Goal: Task Accomplishment & Management: Manage account settings

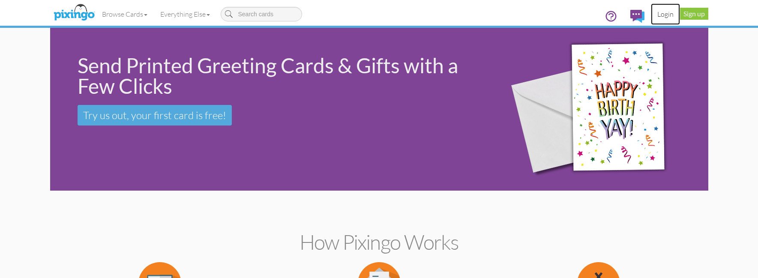
click at [660, 14] on link "Login" at bounding box center [665, 13] width 29 height 21
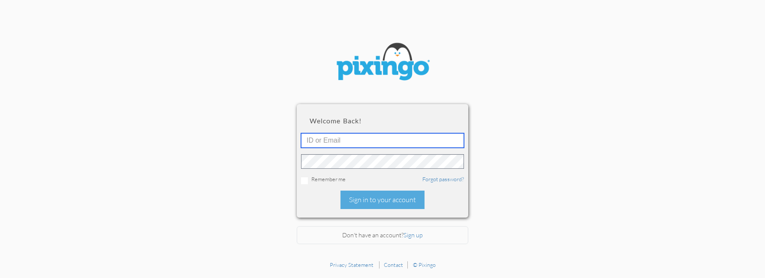
type input "[EMAIL_ADDRESS][DOMAIN_NAME]"
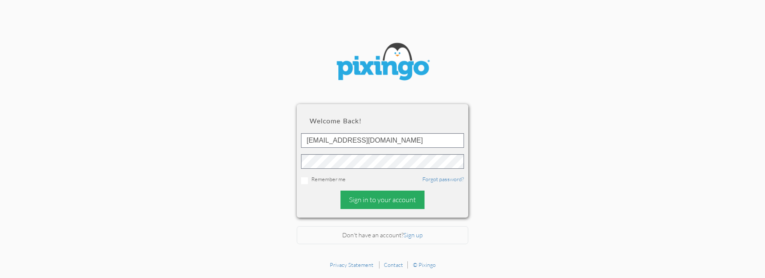
click at [393, 201] on div "Sign in to your account" at bounding box center [382, 200] width 84 height 18
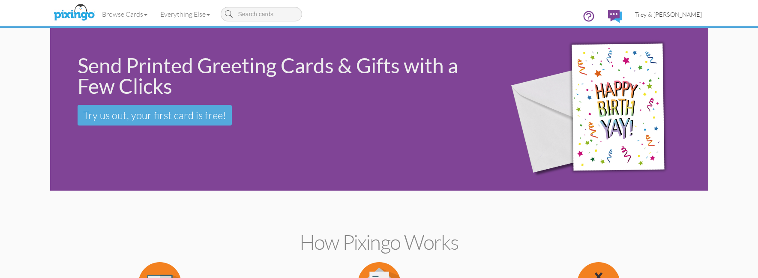
click at [661, 13] on span "Trey & [PERSON_NAME]" at bounding box center [668, 14] width 67 height 7
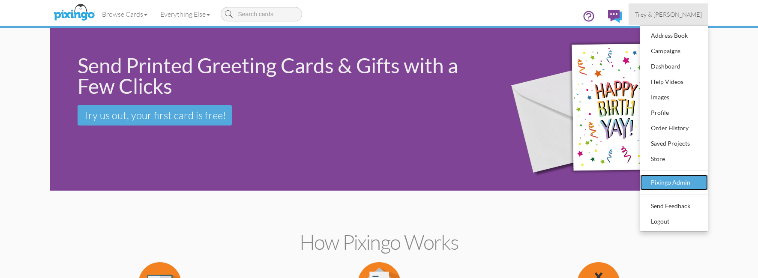
click at [682, 185] on div "Pixingo Admin" at bounding box center [674, 182] width 51 height 13
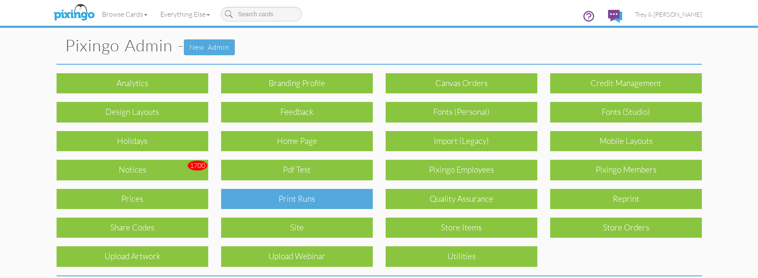
click at [353, 208] on div "Print Runs" at bounding box center [297, 199] width 152 height 20
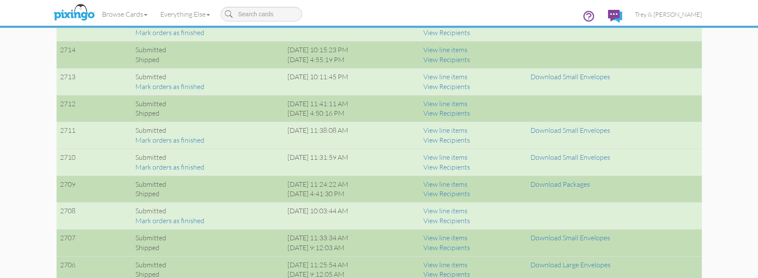
scroll to position [729, 0]
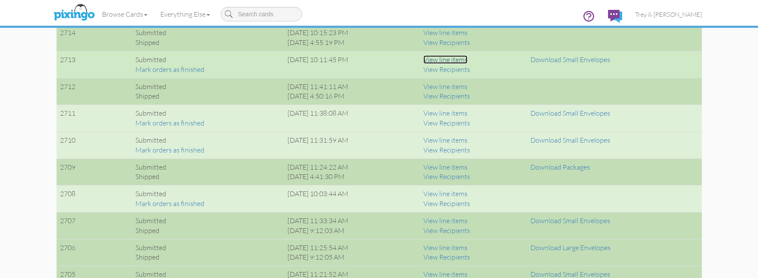
click at [468, 59] on link "View line items" at bounding box center [446, 59] width 44 height 9
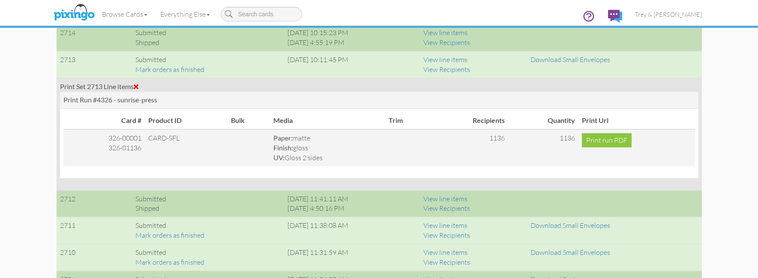
click at [138, 83] on span at bounding box center [136, 86] width 5 height 7
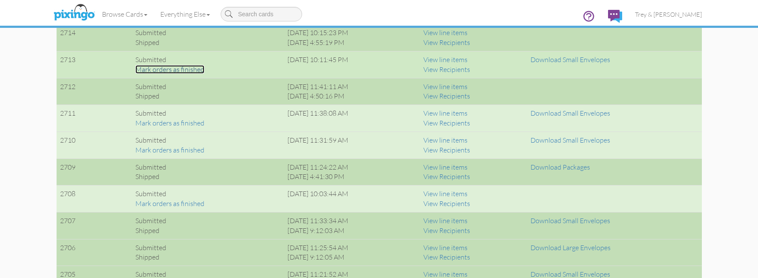
click at [167, 69] on link "Mark orders as finished" at bounding box center [169, 69] width 69 height 9
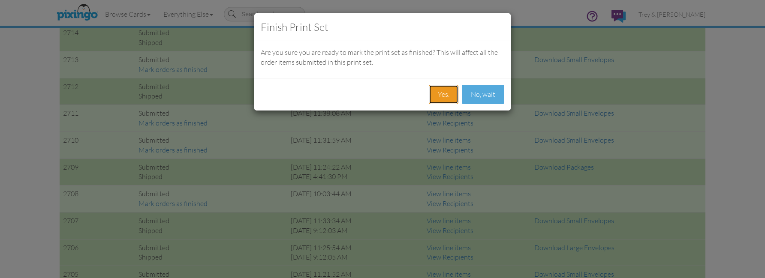
click at [448, 94] on button "Yes." at bounding box center [444, 94] width 30 height 19
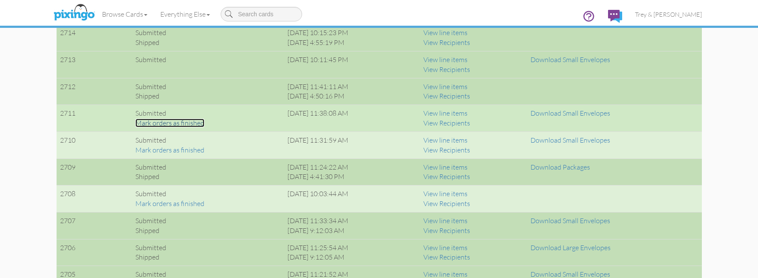
click at [183, 123] on link "Mark orders as finished" at bounding box center [169, 123] width 69 height 9
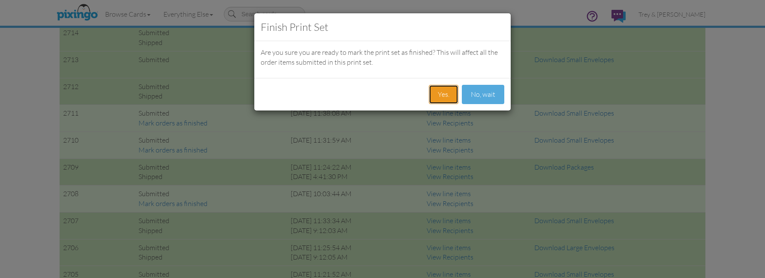
click at [447, 96] on button "Yes." at bounding box center [444, 94] width 30 height 19
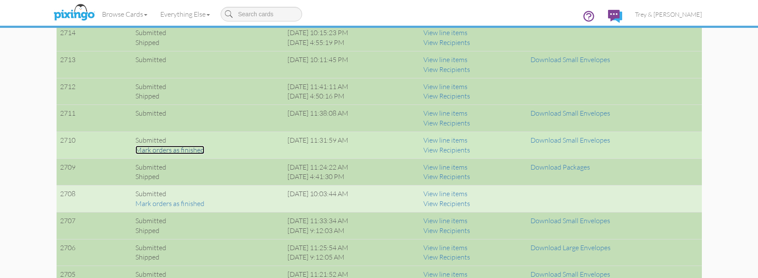
click at [190, 152] on link "Mark orders as finished" at bounding box center [169, 150] width 69 height 9
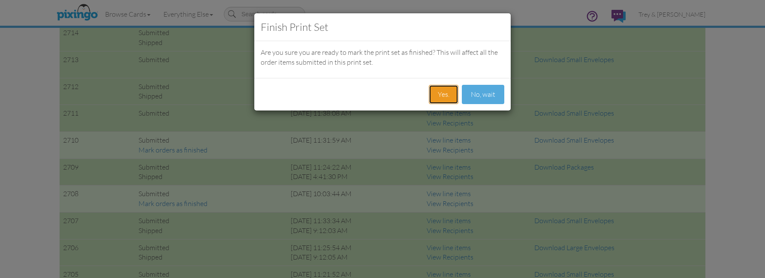
click at [451, 94] on button "Yes." at bounding box center [444, 94] width 30 height 19
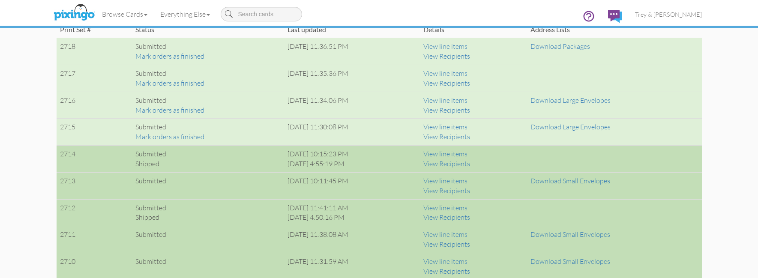
scroll to position [600, 0]
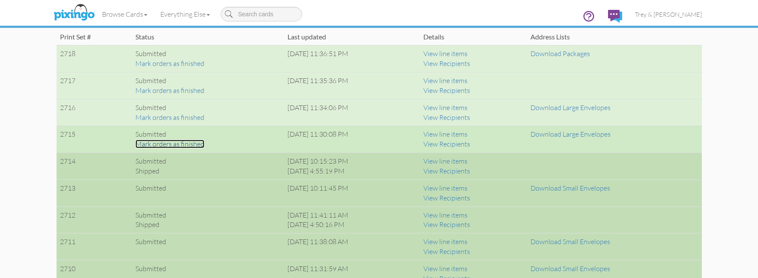
click at [164, 144] on link "Mark orders as finished" at bounding box center [169, 144] width 69 height 9
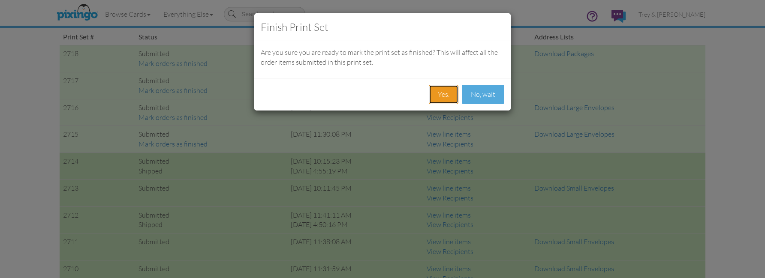
click at [434, 92] on button "Yes." at bounding box center [444, 94] width 30 height 19
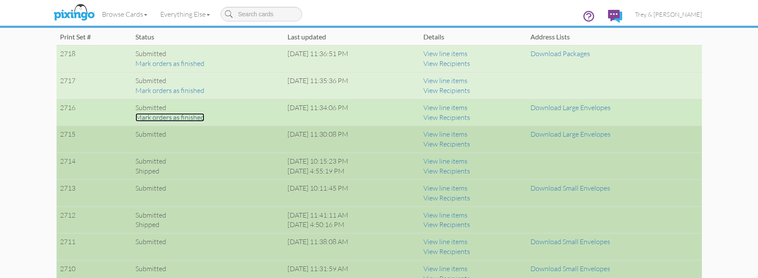
click at [161, 119] on link "Mark orders as finished" at bounding box center [169, 117] width 69 height 9
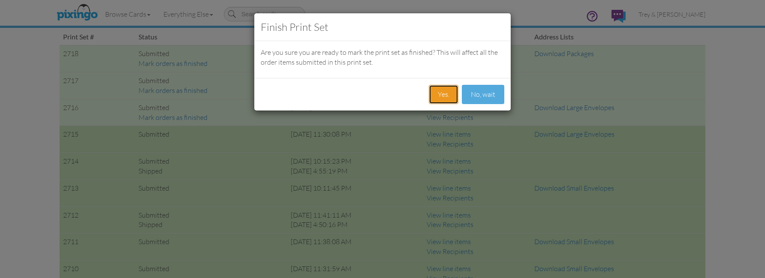
click at [453, 94] on button "Yes." at bounding box center [444, 94] width 30 height 19
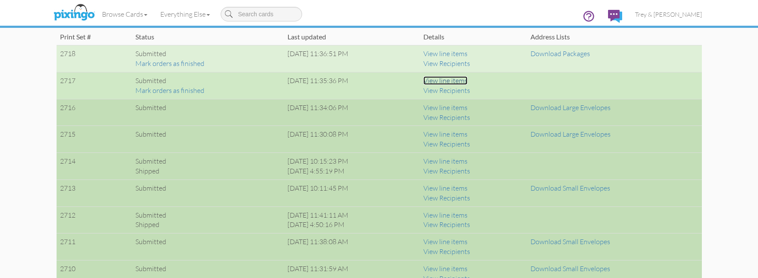
click at [468, 81] on link "View line items" at bounding box center [446, 80] width 44 height 9
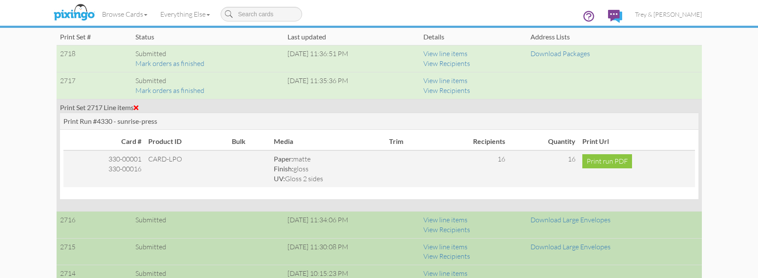
click at [136, 105] on span at bounding box center [136, 107] width 5 height 7
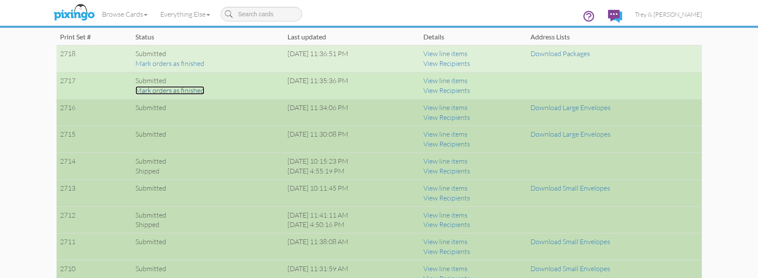
click at [169, 90] on link "Mark orders as finished" at bounding box center [169, 90] width 69 height 9
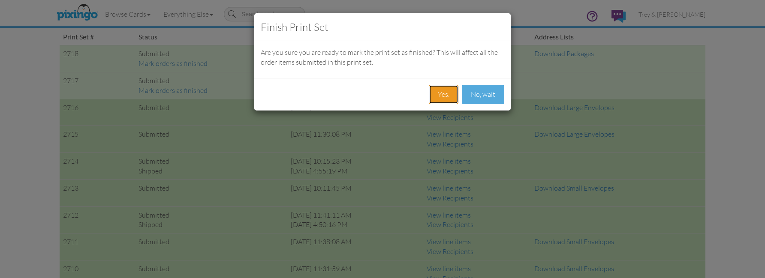
click at [445, 92] on button "Yes." at bounding box center [444, 94] width 30 height 19
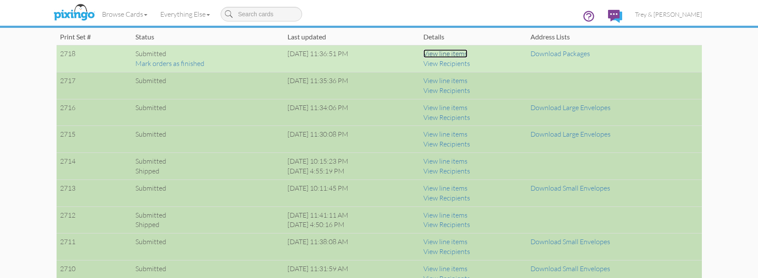
click at [452, 53] on link "View line items" at bounding box center [446, 53] width 44 height 9
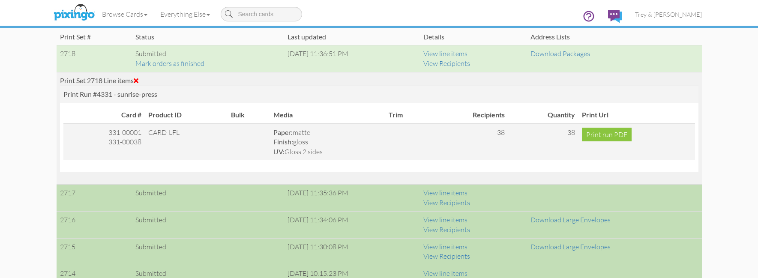
click at [148, 79] on div "Print Set 2718 Line items" at bounding box center [379, 81] width 639 height 10
click at [138, 79] on span at bounding box center [136, 80] width 5 height 7
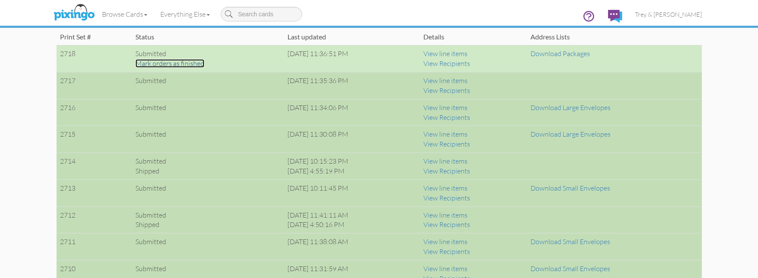
click at [174, 63] on link "Mark orders as finished" at bounding box center [169, 63] width 69 height 9
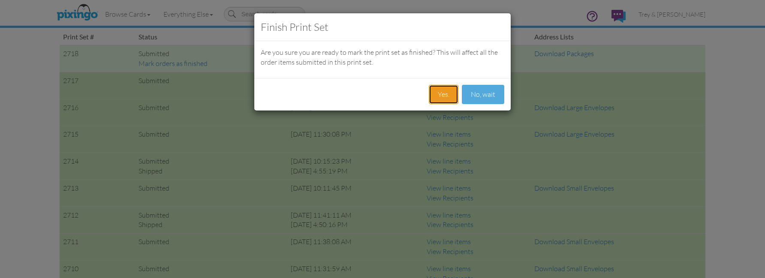
click at [435, 95] on button "Yes." at bounding box center [444, 94] width 30 height 19
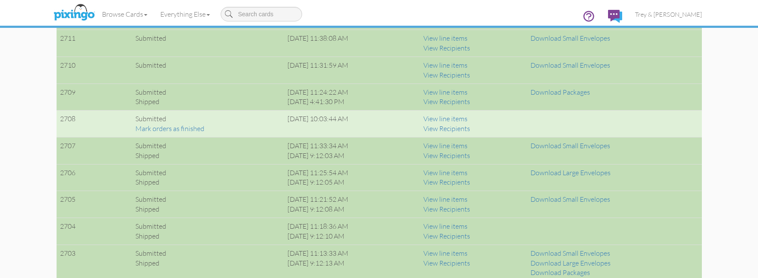
scroll to position [815, 0]
